Goal: Task Accomplishment & Management: Manage account settings

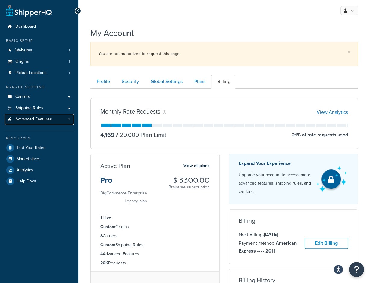
click at [51, 121] on link "Advanced Features 4" at bounding box center [39, 119] width 69 height 11
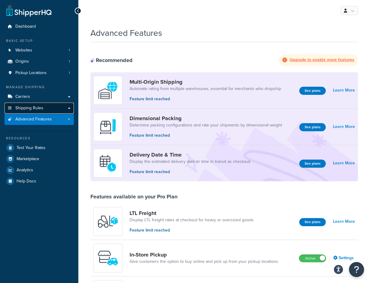
click at [38, 109] on span "Shipping Rules" at bounding box center [29, 108] width 28 height 5
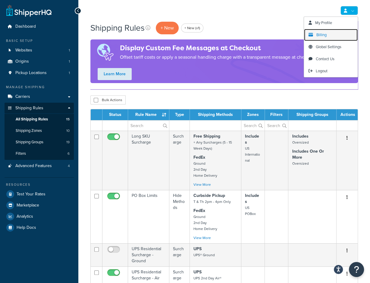
click at [327, 37] on link "Billing" at bounding box center [331, 35] width 54 height 12
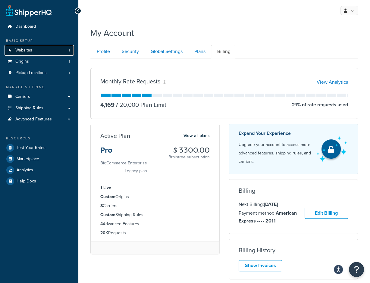
click at [48, 54] on link "Websites 1" at bounding box center [39, 50] width 69 height 11
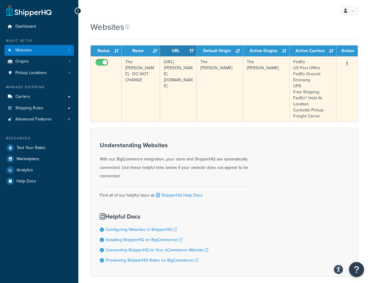
click at [173, 78] on td "[URL][PERSON_NAME][DOMAIN_NAME]" at bounding box center [178, 88] width 36 height 65
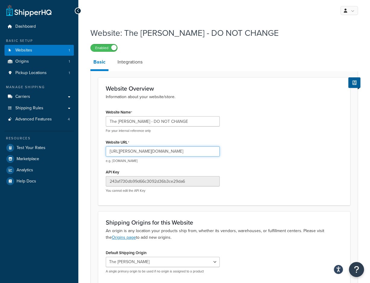
click at [153, 149] on input "[URL][PERSON_NAME][DOMAIN_NAME]" at bounding box center [163, 151] width 114 height 10
click at [153, 149] on input "https://woolery.com/" at bounding box center [163, 151] width 114 height 10
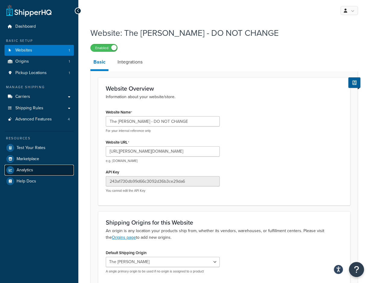
click at [25, 169] on span "Analytics" at bounding box center [25, 170] width 17 height 5
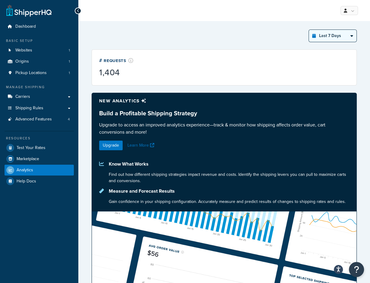
click at [345, 35] on select "Last 24 Hours Last 7 Days Last 30 Days Last 3 Months Last 6 Months Last 12 Mont…" at bounding box center [333, 36] width 48 height 12
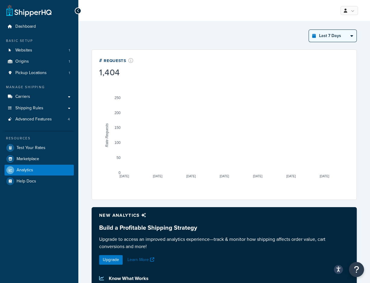
select select "last_year"
click at [309, 30] on select "Last 24 Hours Last 7 Days Last 30 Days Last 3 Months Last 6 Months Last 12 Mont…" at bounding box center [333, 36] width 48 height 12
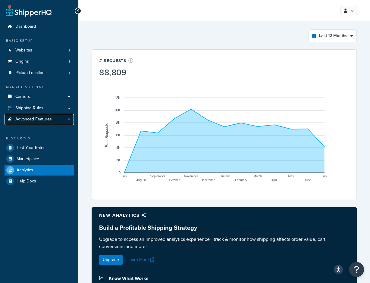
click at [34, 118] on span "Advanced Features" at bounding box center [33, 119] width 36 height 5
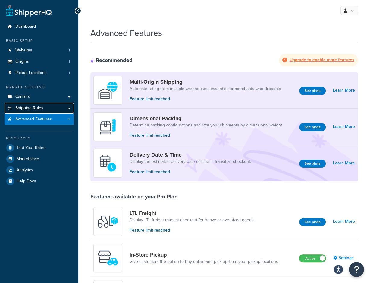
click at [48, 109] on link "Shipping Rules" at bounding box center [39, 108] width 69 height 11
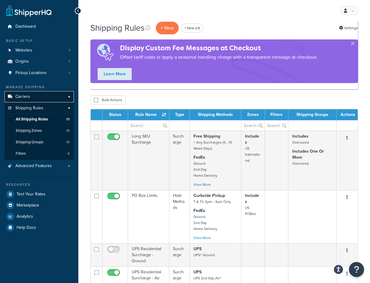
click at [33, 97] on link "Carriers" at bounding box center [39, 96] width 69 height 11
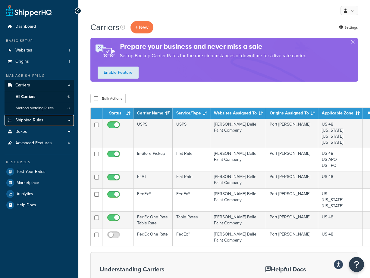
click at [39, 120] on span "Shipping Rules" at bounding box center [29, 120] width 28 height 5
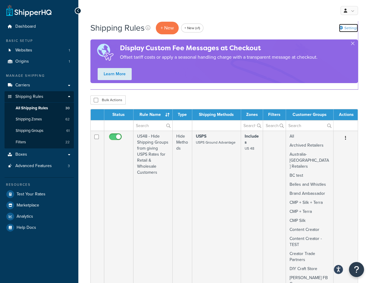
click at [354, 28] on link "Settings" at bounding box center [348, 28] width 19 height 8
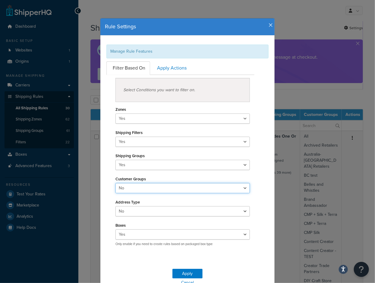
click at [132, 188] on select "Yes No" at bounding box center [182, 188] width 134 height 10
select select "true"
click at [115, 183] on select "Yes No" at bounding box center [182, 188] width 134 height 10
click at [179, 272] on button "Apply" at bounding box center [187, 274] width 30 height 10
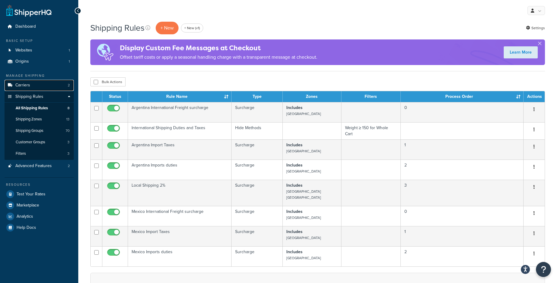
click at [28, 84] on span "Carriers" at bounding box center [22, 85] width 15 height 5
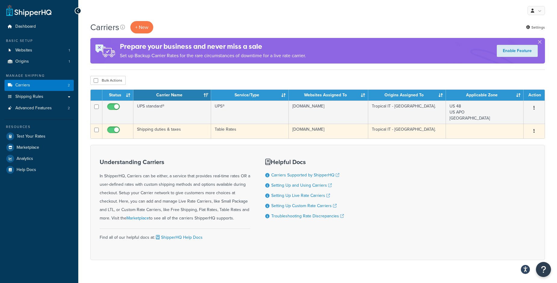
click at [173, 133] on td "Shipping duties & taxes" at bounding box center [172, 131] width 78 height 15
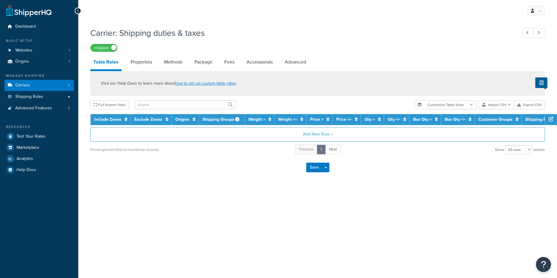
select select "25"
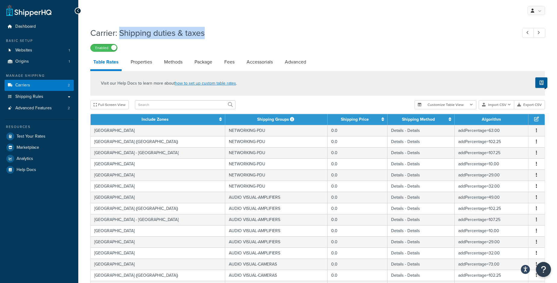
drag, startPoint x: 121, startPoint y: 32, endPoint x: 210, endPoint y: 30, distance: 88.8
click at [210, 30] on h1 "Carrier: Shipping duties & taxes" at bounding box center [300, 33] width 421 height 12
copy h1 "Shipping duties & taxes"
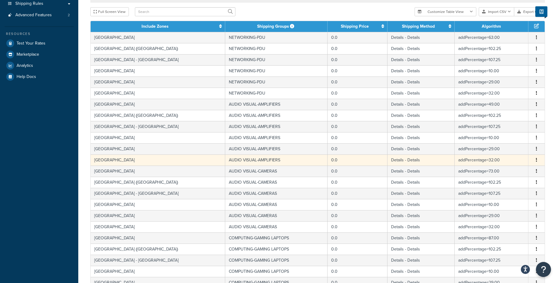
scroll to position [201, 0]
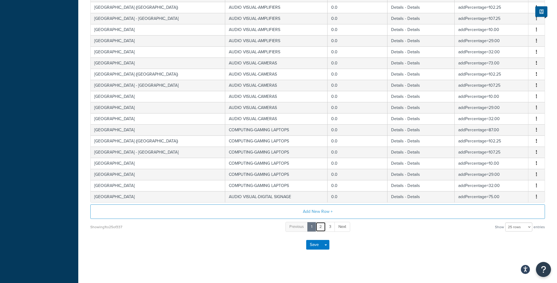
click at [320, 223] on link "2" at bounding box center [321, 227] width 10 height 10
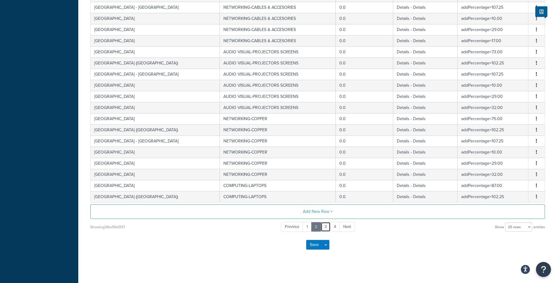
click at [324, 224] on link "3" at bounding box center [326, 227] width 10 height 10
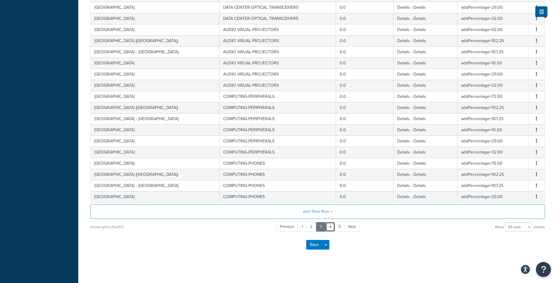
click at [330, 223] on link "4" at bounding box center [330, 227] width 10 height 10
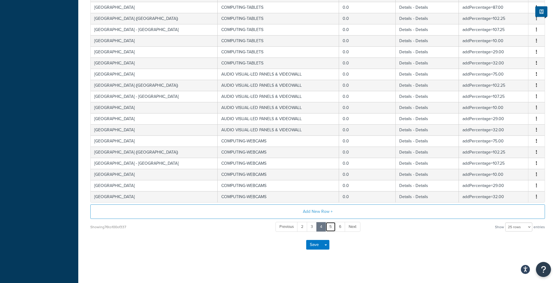
click at [332, 223] on link "5" at bounding box center [330, 227] width 10 height 10
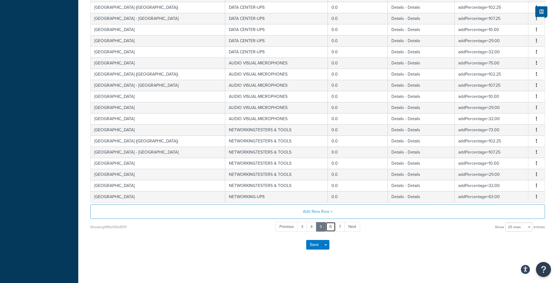
click at [332, 223] on link "6" at bounding box center [330, 227] width 10 height 10
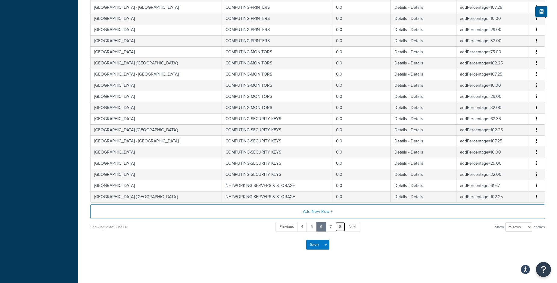
click at [339, 222] on link "8" at bounding box center [340, 227] width 10 height 10
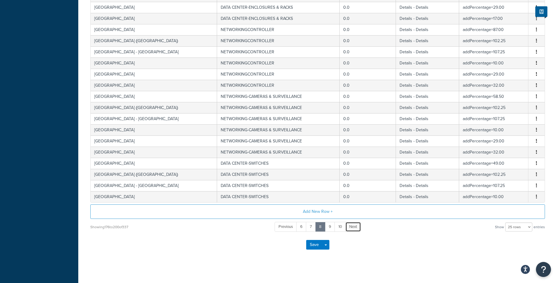
click at [345, 223] on link "Next" at bounding box center [353, 227] width 16 height 10
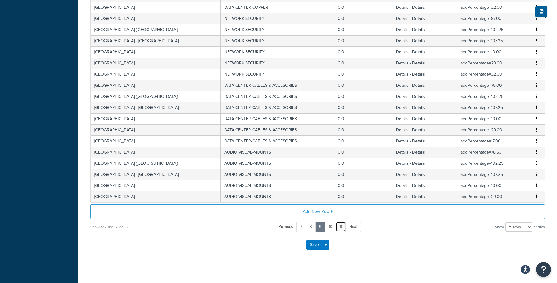
click at [342, 223] on link "11" at bounding box center [341, 227] width 10 height 10
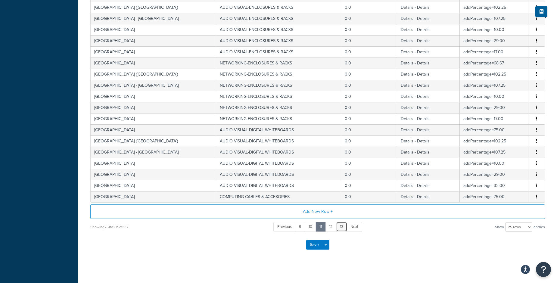
click at [342, 223] on link "13" at bounding box center [341, 227] width 11 height 10
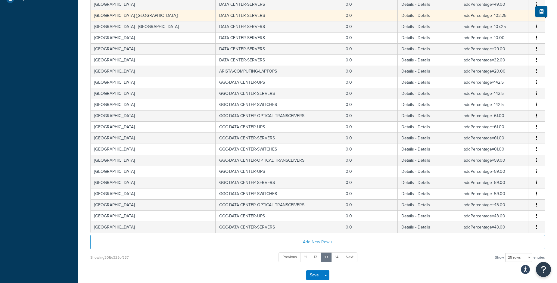
scroll to position [0, 0]
